Goal: Transaction & Acquisition: Purchase product/service

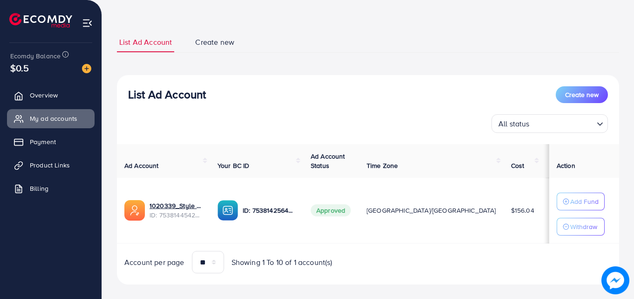
scroll to position [33, 0]
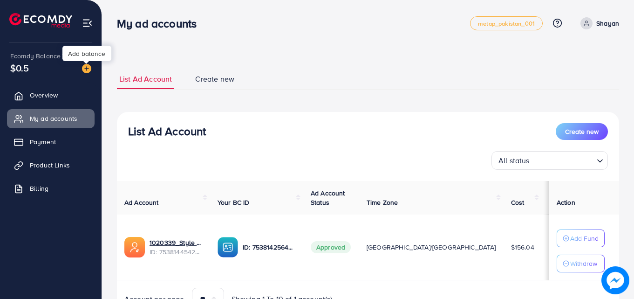
click at [87, 70] on img at bounding box center [86, 68] width 9 height 9
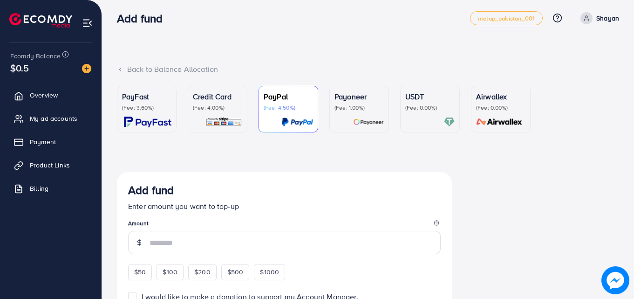
scroll to position [6, 0]
click at [421, 114] on div "USDT (Fee: 0.00%)" at bounding box center [429, 108] width 49 height 36
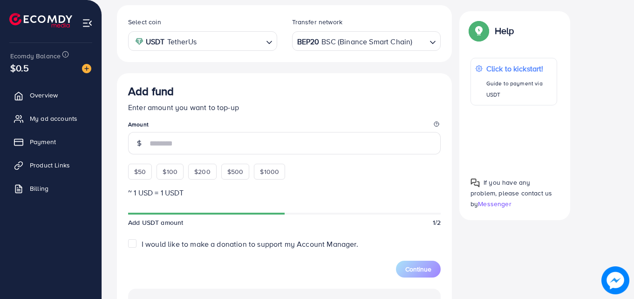
scroll to position [158, 0]
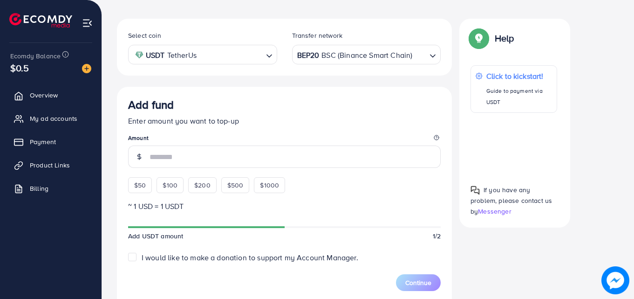
click at [357, 61] on div "BEP20 BSC (Binance Smart Chain)" at bounding box center [361, 54] width 132 height 16
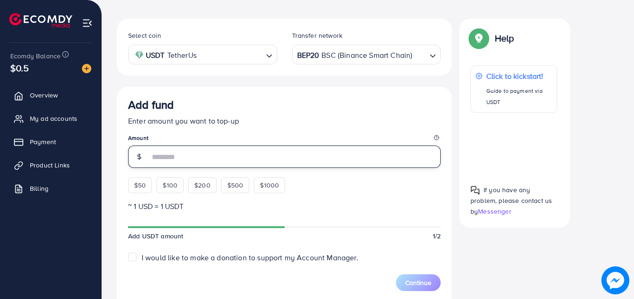
click at [262, 148] on input "number" at bounding box center [294, 156] width 291 height 22
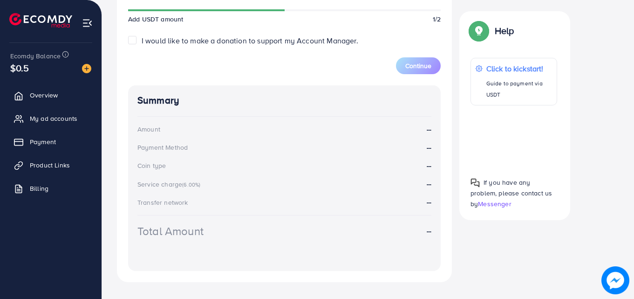
scroll to position [267, 0]
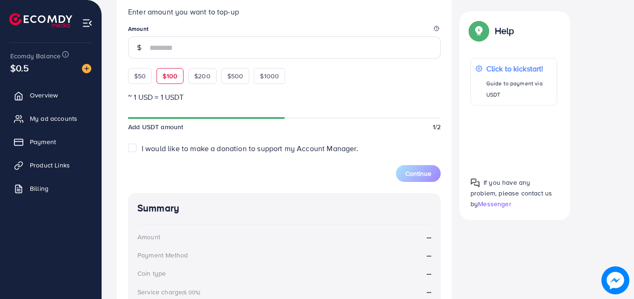
click at [173, 75] on div "Add fund Enter amount you want to top-up Amount $50 $100 $200 $500 $1000" at bounding box center [284, 36] width 312 height 95
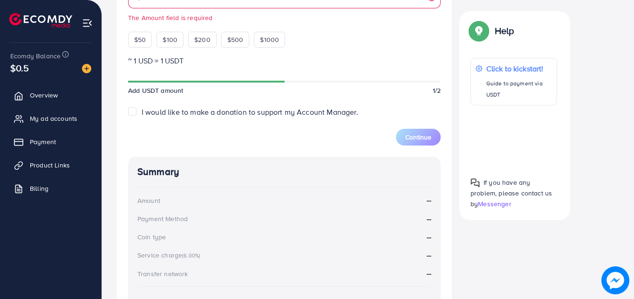
scroll to position [314, 0]
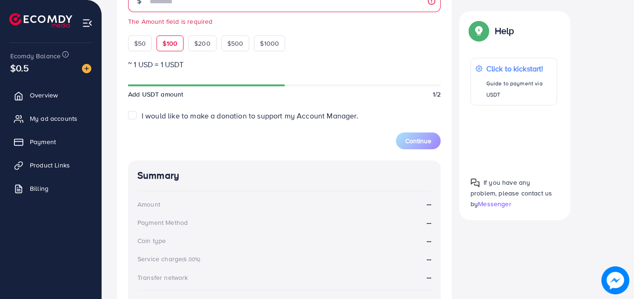
click at [170, 43] on span "$100" at bounding box center [170, 43] width 15 height 9
type input "***"
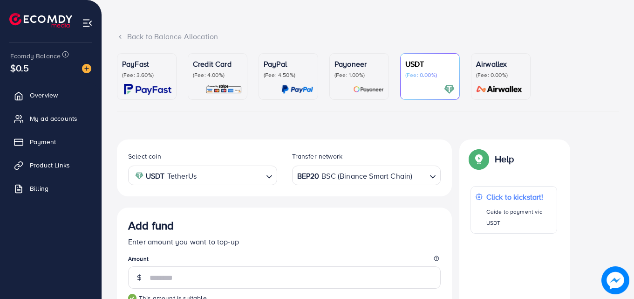
scroll to position [41, 0]
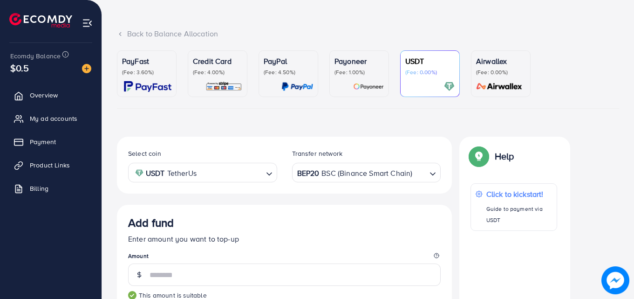
click at [353, 175] on div "BEP20 BSC (Binance Smart Chain)" at bounding box center [361, 171] width 132 height 16
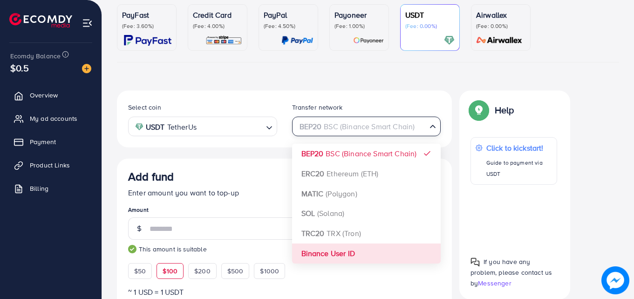
scroll to position [143, 0]
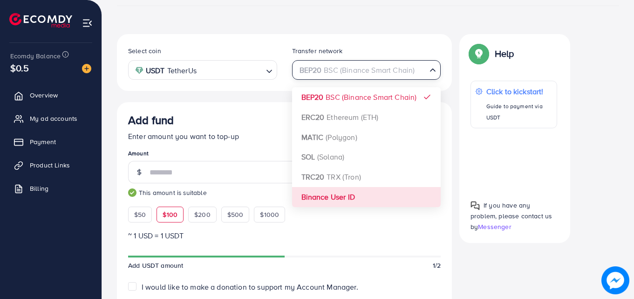
click at [345, 195] on div "Select coin USDT TetherUs Loading... Transfer network BEP20 BSC (Binance Smart …" at bounding box center [284, 281] width 335 height 494
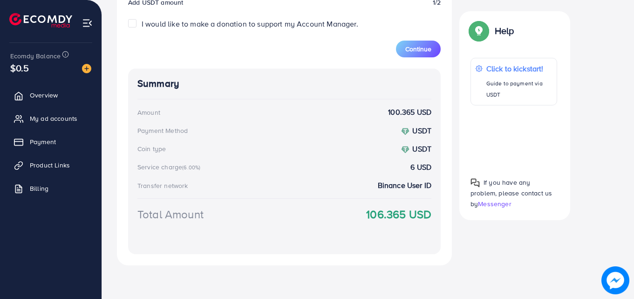
scroll to position [400, 0]
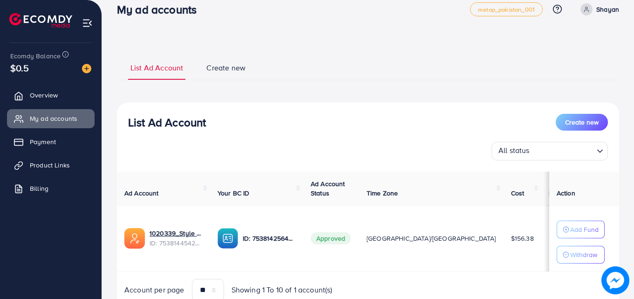
scroll to position [53, 0]
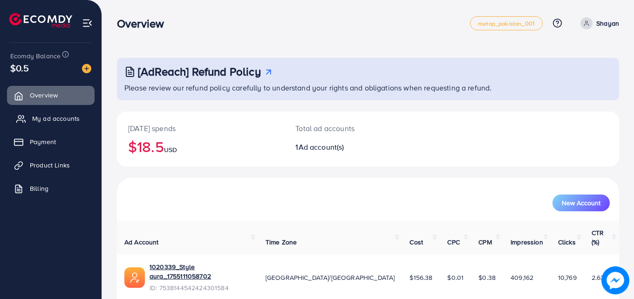
click at [41, 127] on link "My ad accounts" at bounding box center [51, 118] width 88 height 19
